Goal: Information Seeking & Learning: Find specific fact

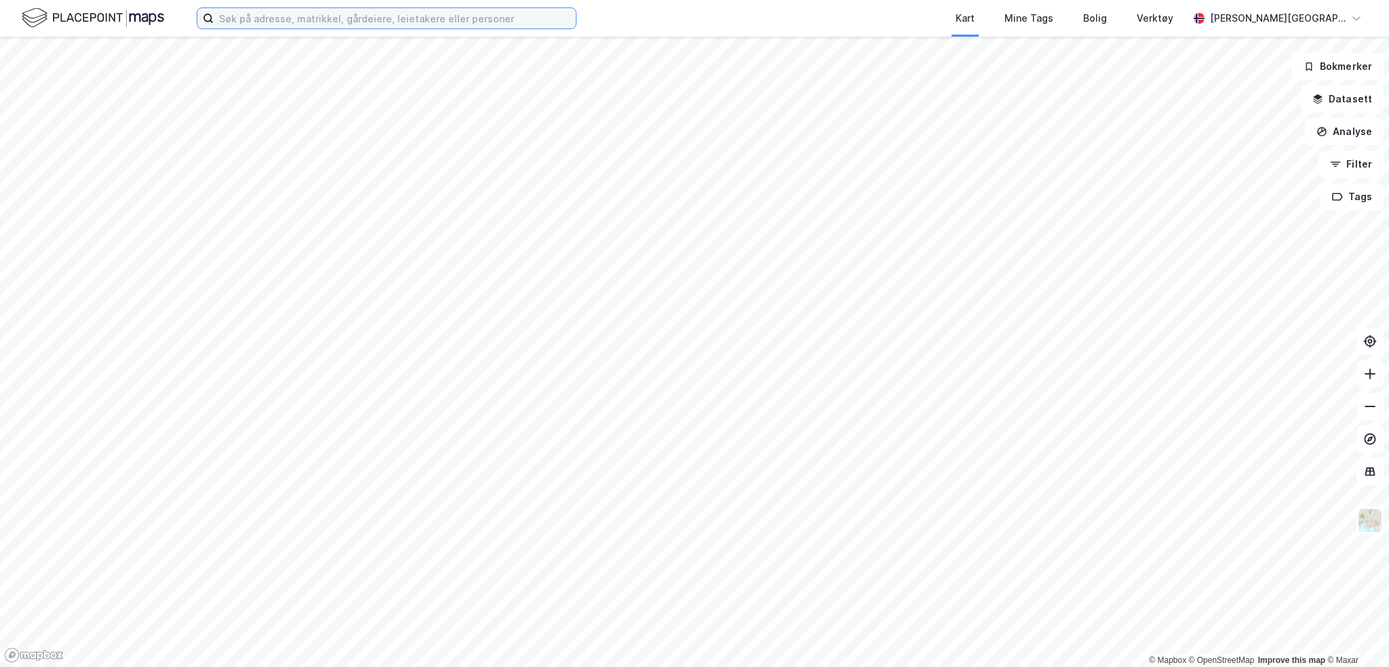
click at [353, 18] on input at bounding box center [395, 18] width 362 height 20
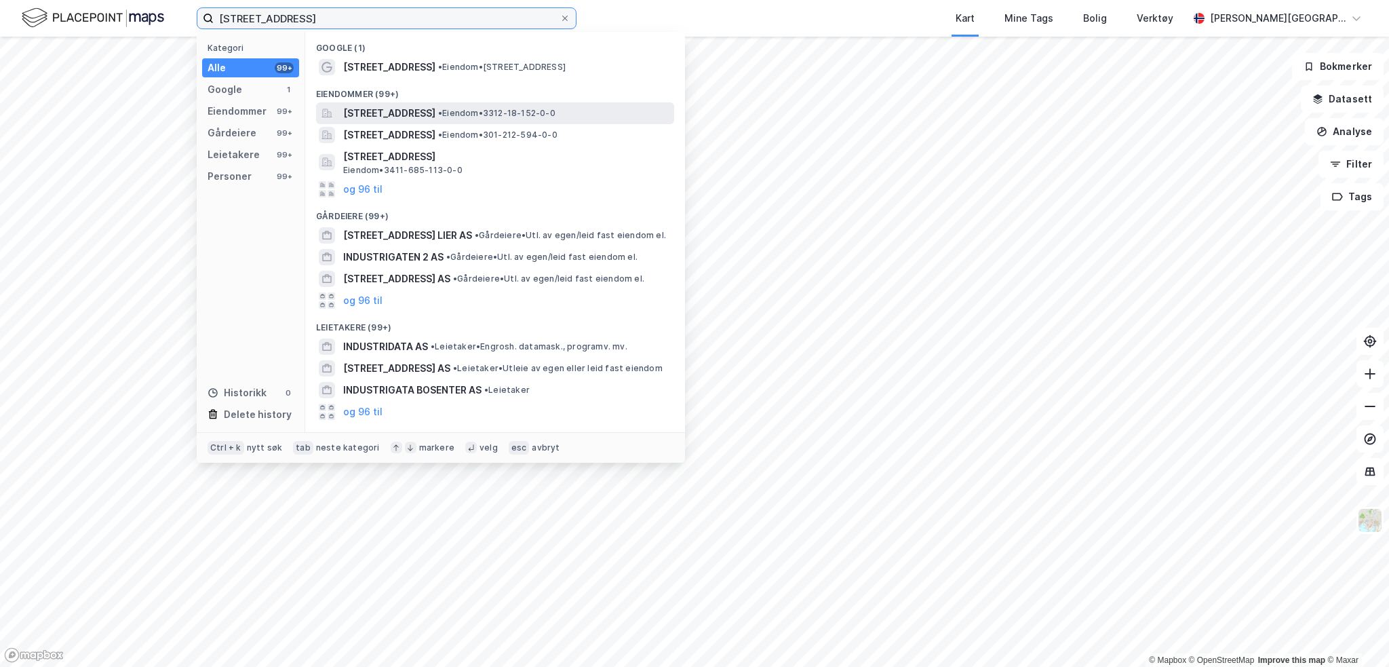
type input "[STREET_ADDRESS]"
click at [400, 113] on span "[STREET_ADDRESS]" at bounding box center [389, 113] width 92 height 16
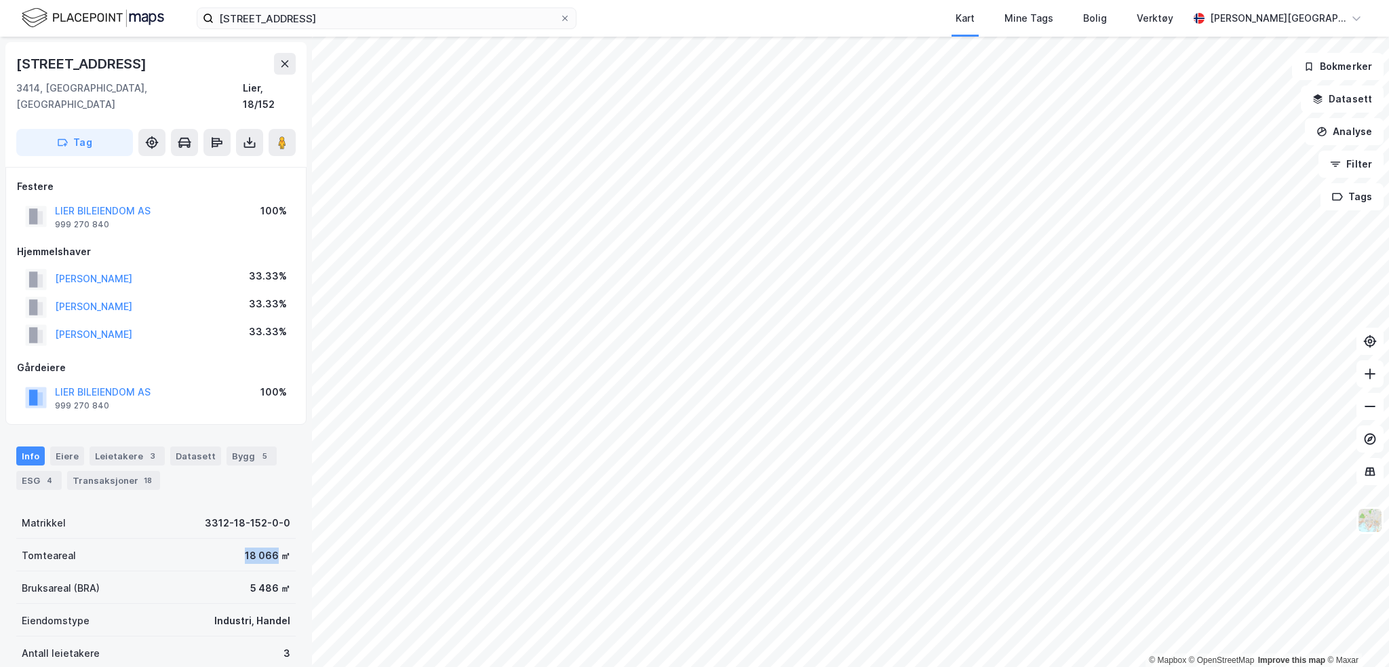
drag, startPoint x: 236, startPoint y: 538, endPoint x: 266, endPoint y: 542, distance: 30.1
click at [266, 547] on div "18 066 ㎡" at bounding box center [267, 555] width 45 height 16
click at [258, 540] on div "Tomteareal 18 066 ㎡" at bounding box center [155, 555] width 279 height 33
click at [258, 547] on div "18 066 ㎡" at bounding box center [267, 555] width 45 height 16
